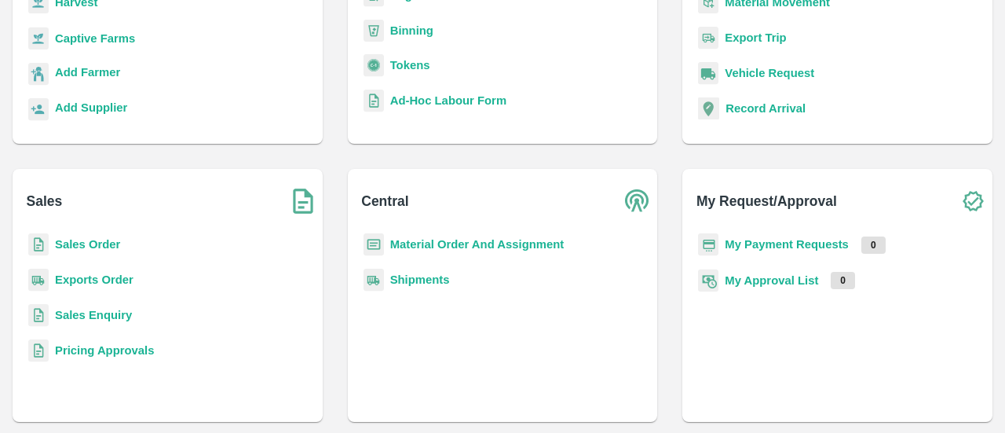
scroll to position [207, 0]
click at [798, 243] on b "My Payment Requests" at bounding box center [787, 243] width 124 height 13
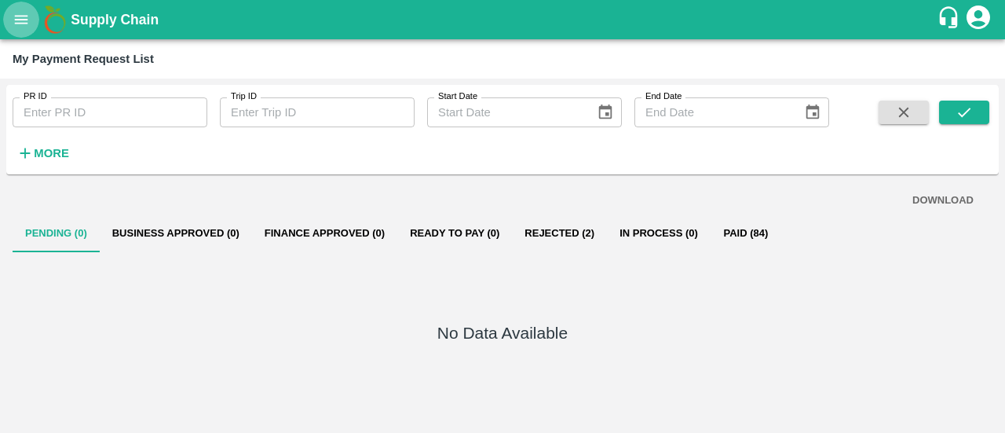
click at [25, 18] on icon "open drawer" at bounding box center [21, 19] width 17 height 17
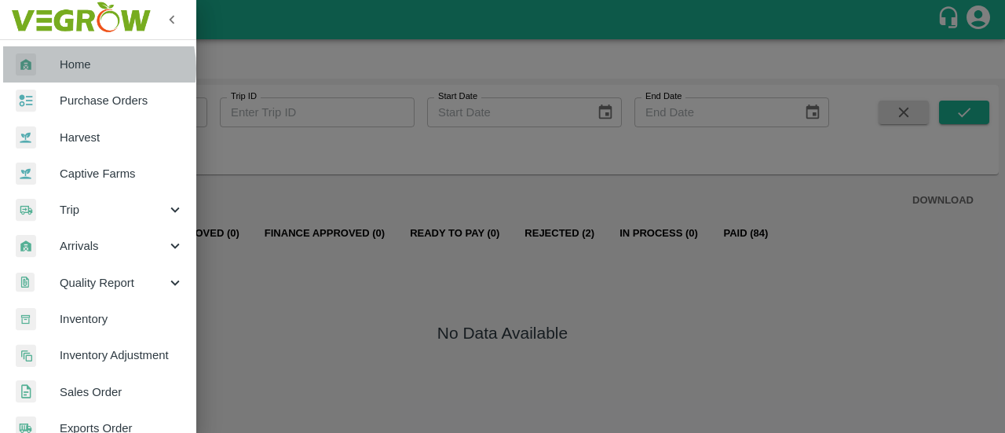
click at [85, 68] on span "Home" at bounding box center [122, 64] width 124 height 17
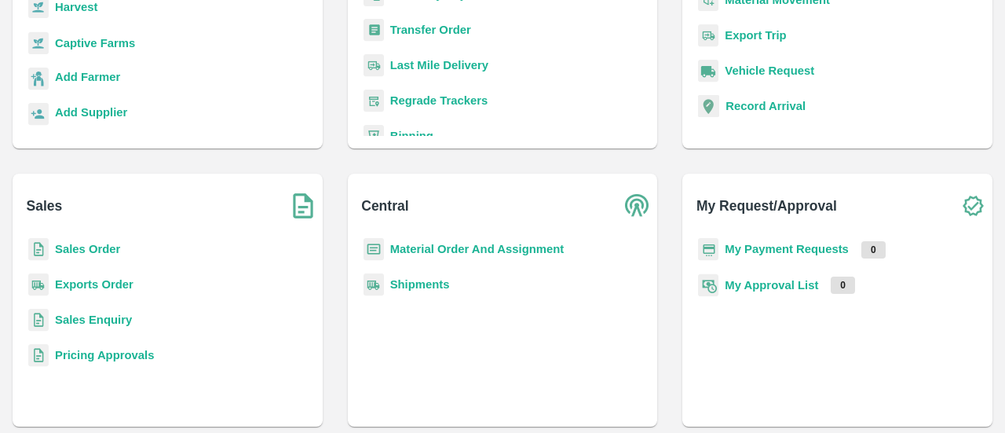
scroll to position [207, 0]
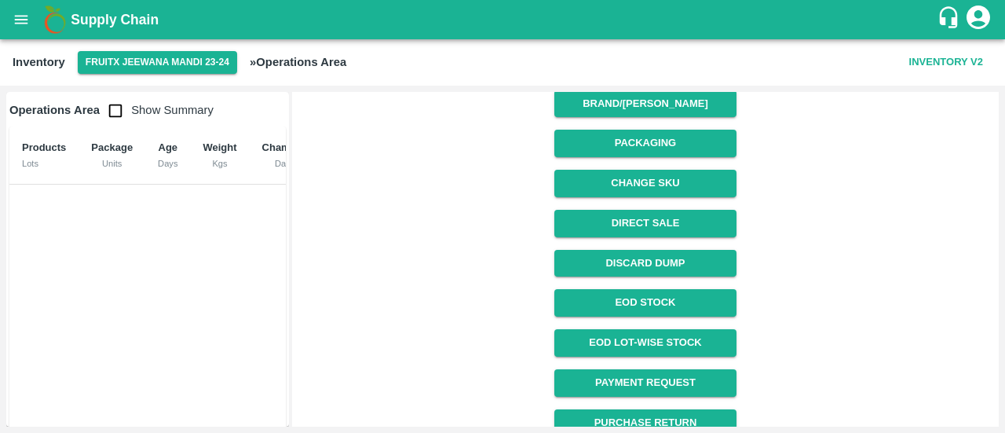
scroll to position [272, 0]
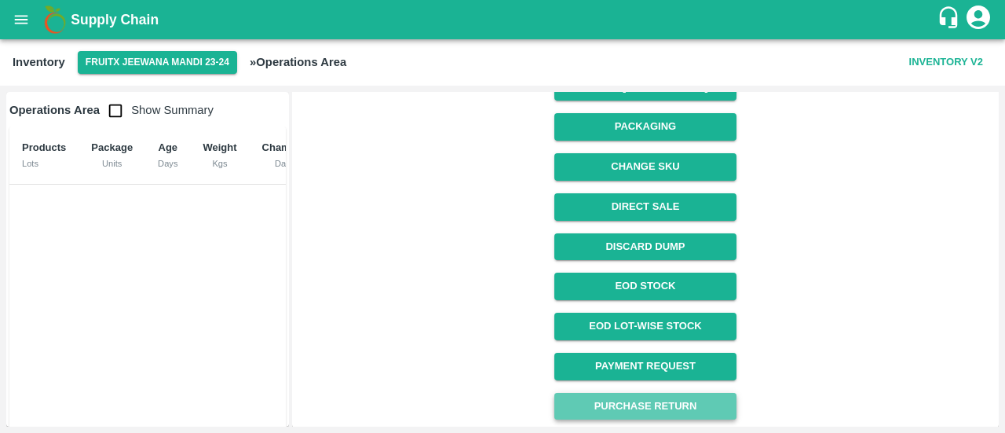
click at [628, 410] on button "Purchase Return" at bounding box center [644, 406] width 181 height 27
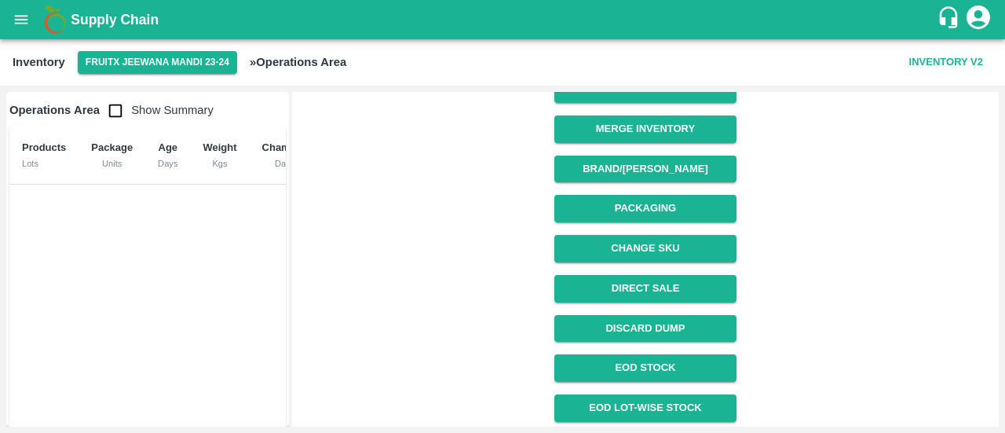
scroll to position [272, 0]
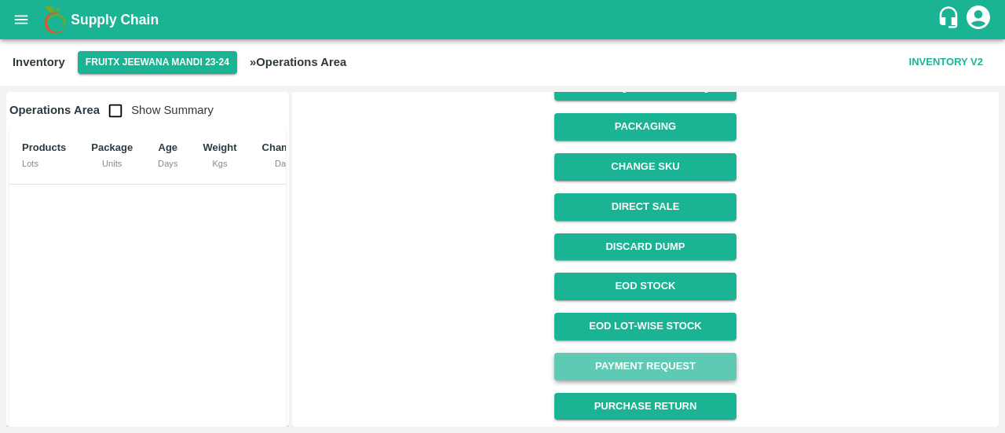
click at [634, 370] on link "Payment Request" at bounding box center [644, 366] width 181 height 27
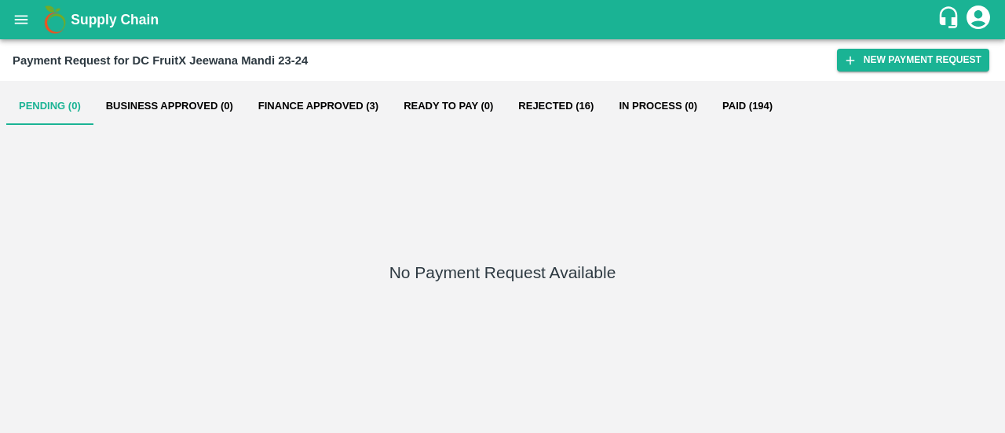
click at [634, 370] on div "No Payment Request Available" at bounding box center [502, 276] width 992 height 302
click at [900, 49] on button "New Payment Request" at bounding box center [913, 60] width 152 height 23
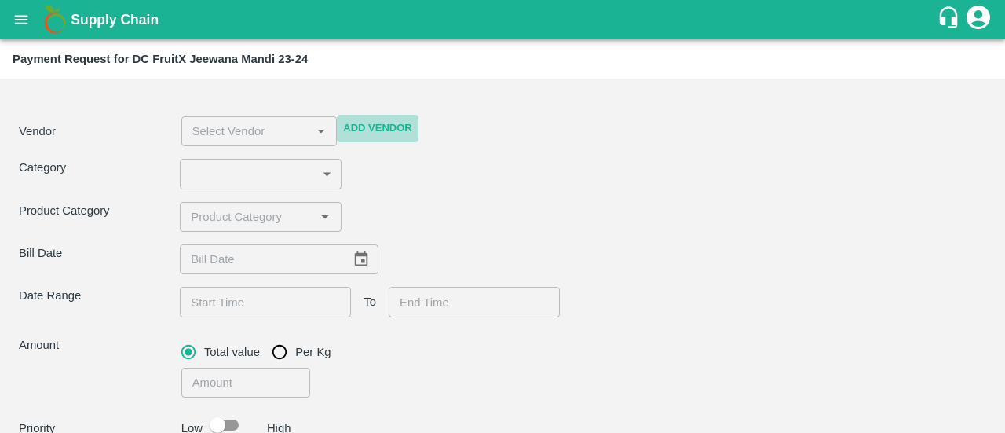
click at [378, 126] on button "Add Vendor" at bounding box center [377, 128] width 81 height 27
